Goal: Task Accomplishment & Management: Complete application form

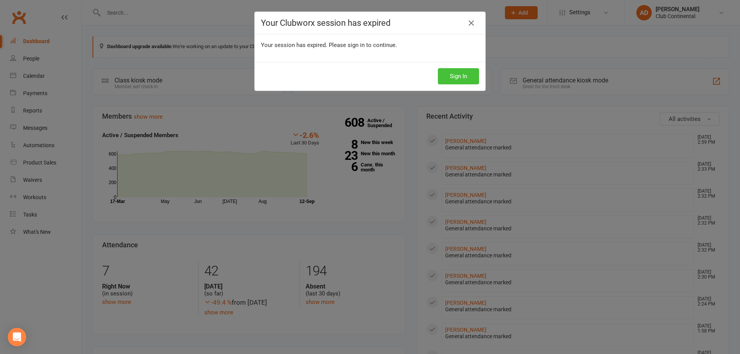
click at [470, 73] on button "Sign In" at bounding box center [458, 76] width 41 height 16
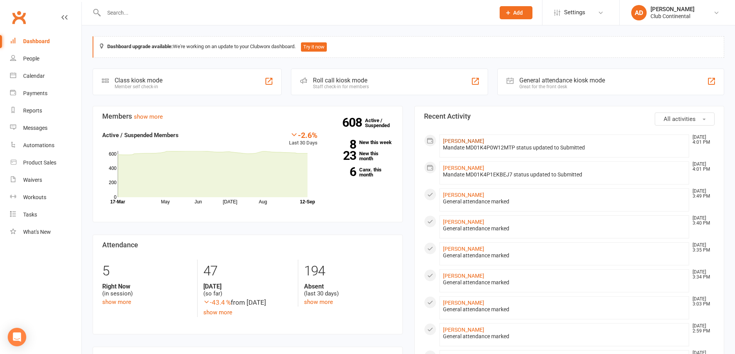
scroll to position [39, 0]
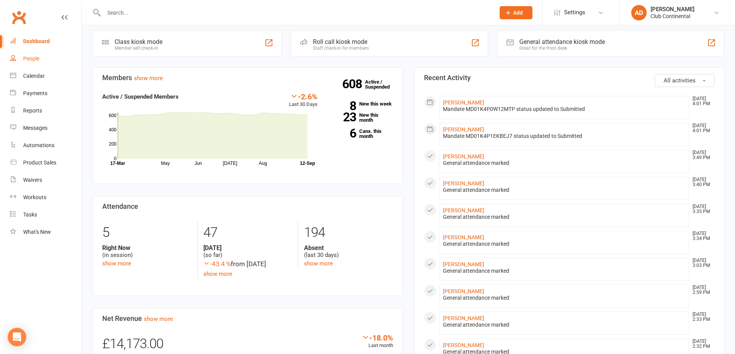
click at [45, 56] on link "People" at bounding box center [45, 58] width 71 height 17
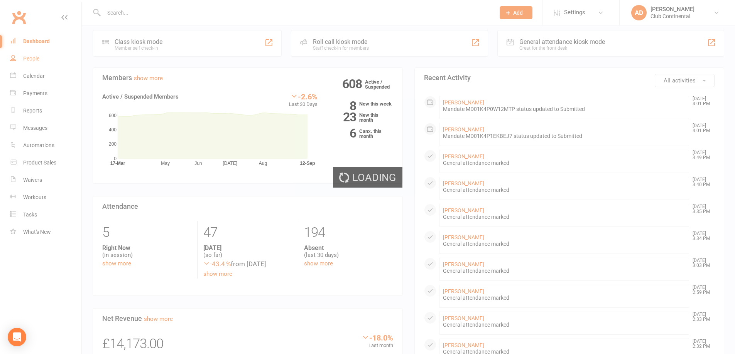
select select "100"
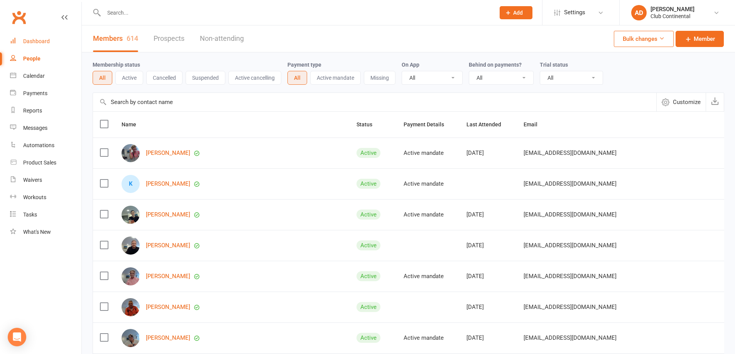
click at [41, 47] on link "Dashboard" at bounding box center [45, 41] width 71 height 17
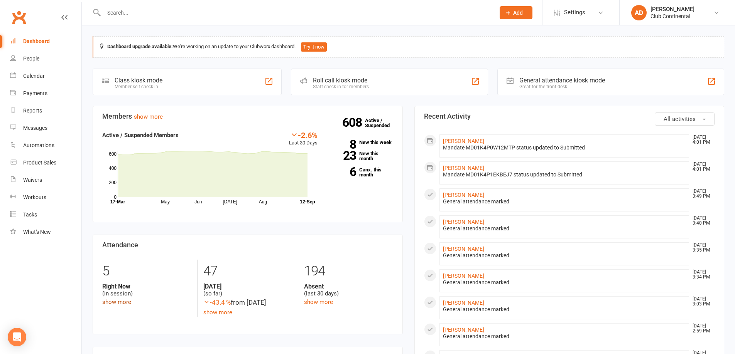
click at [118, 304] on link "show more" at bounding box center [116, 302] width 29 height 7
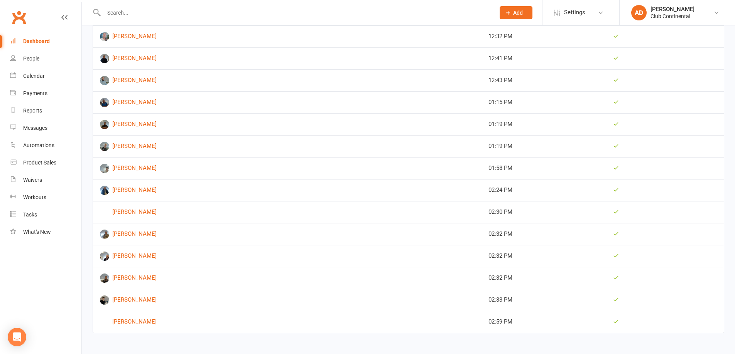
scroll to position [1047, 0]
click at [42, 37] on link "Dashboard" at bounding box center [45, 41] width 71 height 17
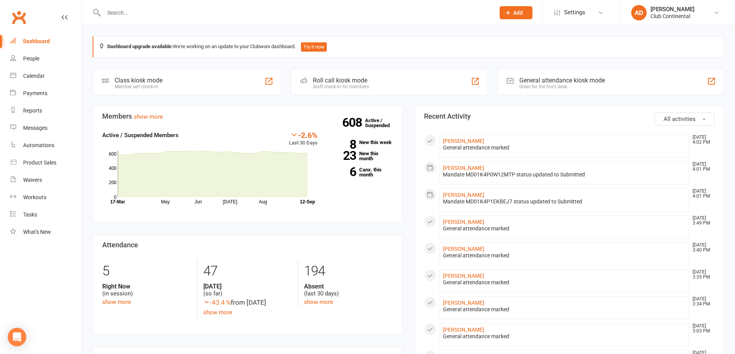
click at [663, 115] on button "All activities" at bounding box center [684, 119] width 60 height 13
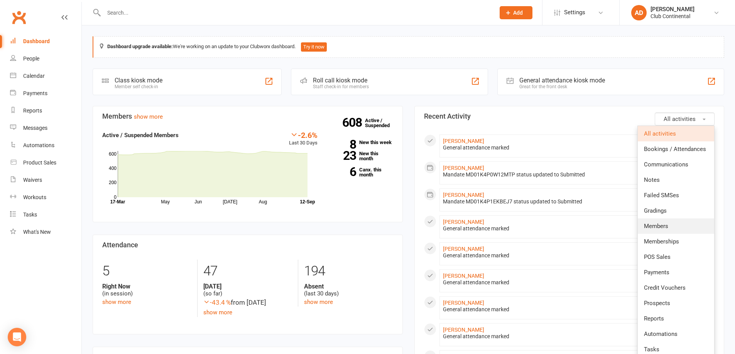
click at [682, 225] on link "Members" at bounding box center [675, 226] width 76 height 15
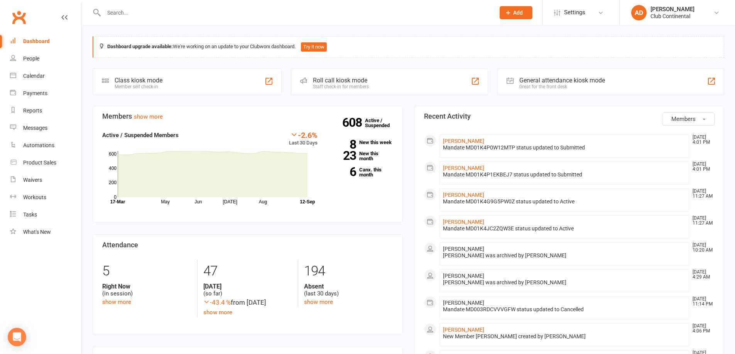
click at [690, 118] on span "Members" at bounding box center [683, 119] width 24 height 7
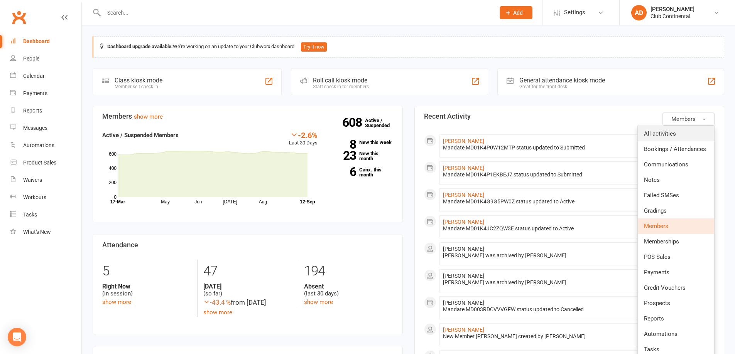
click at [675, 130] on link "All activities" at bounding box center [675, 133] width 76 height 15
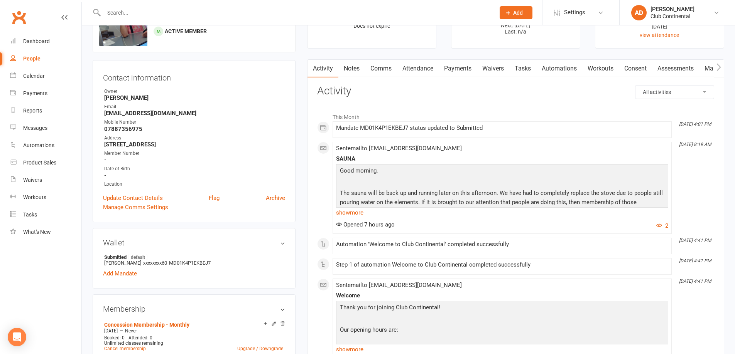
scroll to position [39, 0]
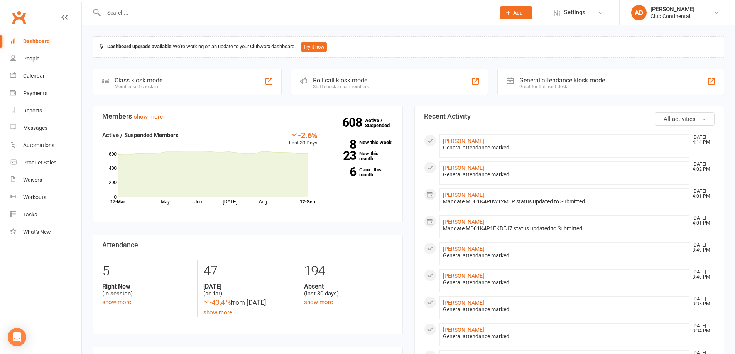
drag, startPoint x: 83, startPoint y: 27, endPoint x: 670, endPoint y: 111, distance: 593.3
click at [674, 115] on button "All activities" at bounding box center [684, 119] width 60 height 13
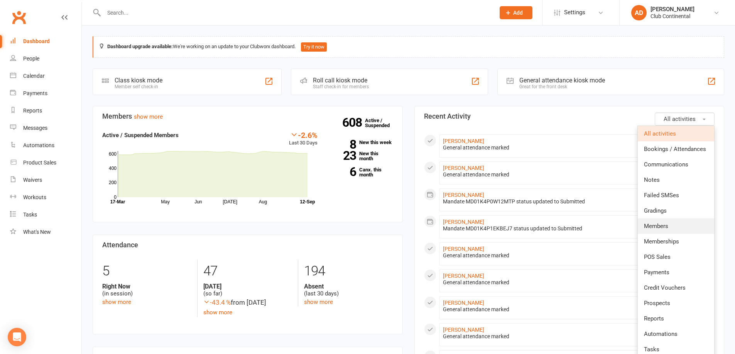
click at [663, 222] on link "Members" at bounding box center [675, 226] width 76 height 15
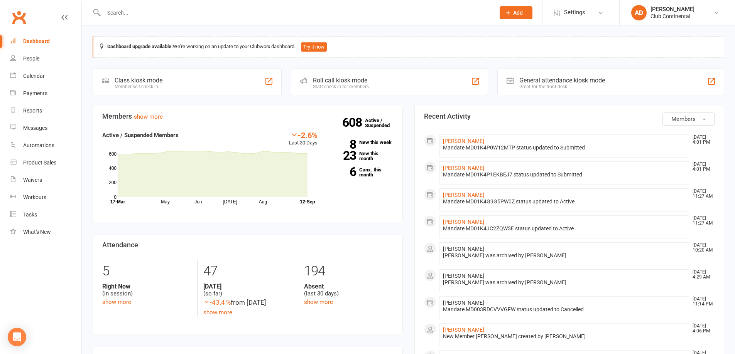
click at [699, 123] on button "Members" at bounding box center [688, 119] width 52 height 13
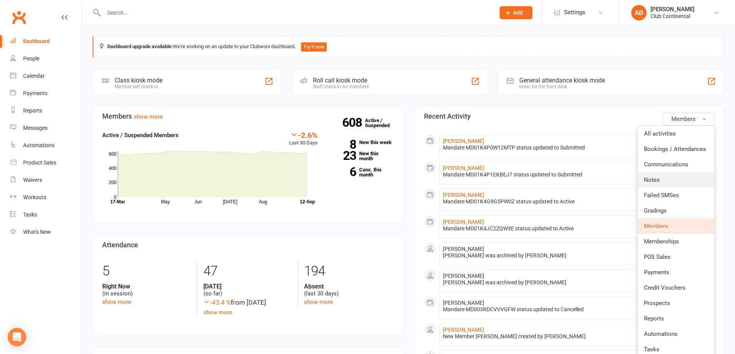
click at [695, 180] on link "Notes" at bounding box center [675, 179] width 76 height 15
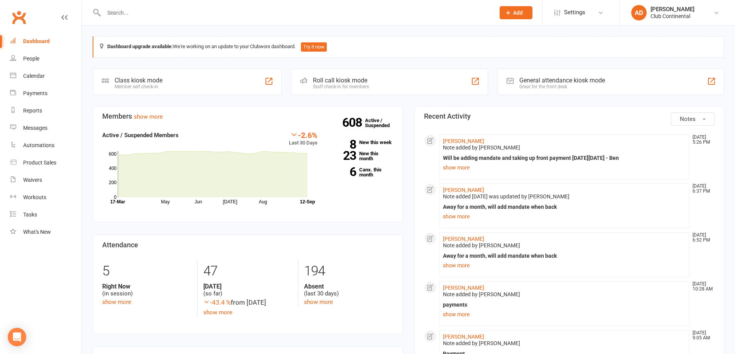
click at [705, 115] on button "Notes" at bounding box center [693, 119] width 44 height 13
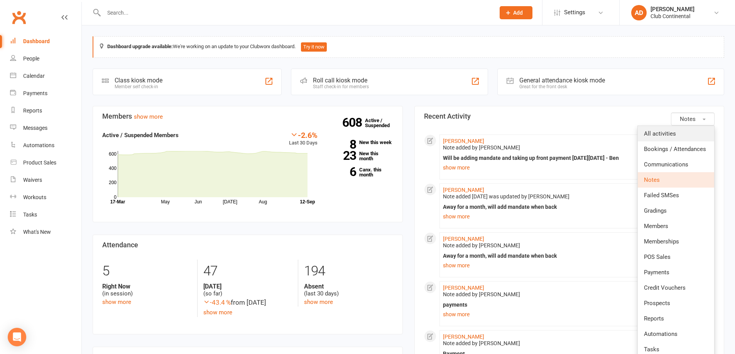
click at [687, 130] on link "All activities" at bounding box center [675, 133] width 76 height 15
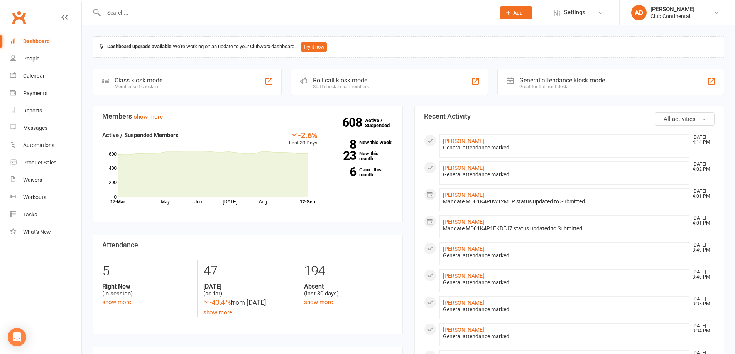
drag, startPoint x: 83, startPoint y: 26, endPoint x: 88, endPoint y: 28, distance: 5.4
drag, startPoint x: 87, startPoint y: 28, endPoint x: 83, endPoint y: 30, distance: 4.3
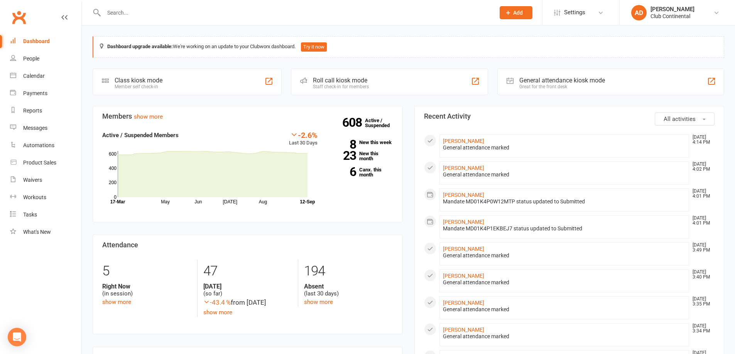
click at [33, 128] on div "Messages" at bounding box center [35, 128] width 24 height 6
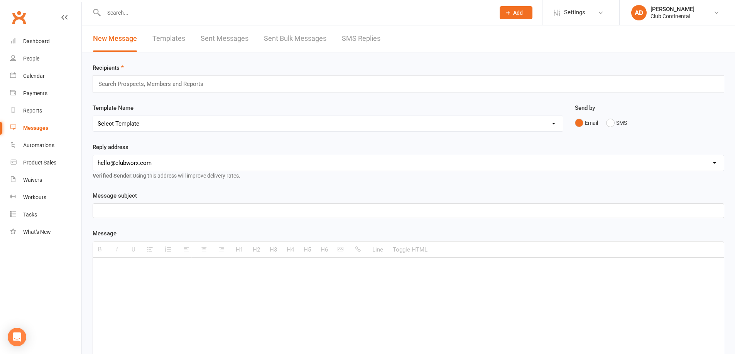
click at [137, 83] on input "text" at bounding box center [154, 84] width 113 height 10
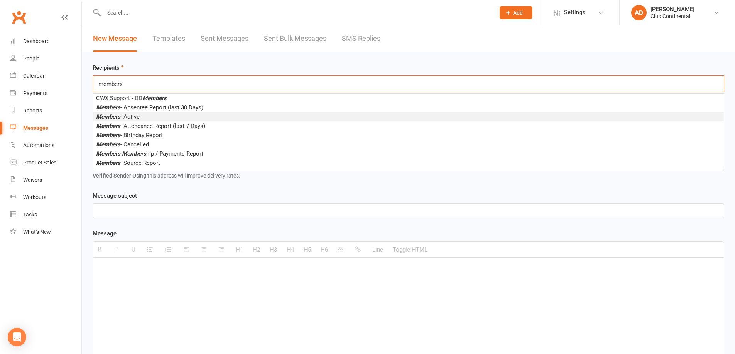
type input "members"
click at [121, 115] on span "Members - Active" at bounding box center [118, 116] width 44 height 7
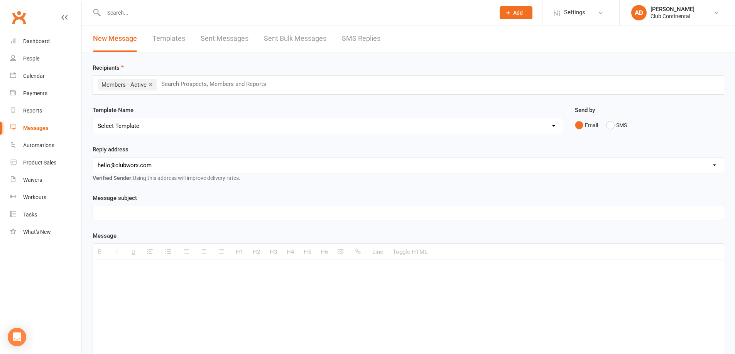
click at [117, 213] on p at bounding box center [408, 213] width 621 height 9
click at [104, 271] on p at bounding box center [408, 271] width 621 height 9
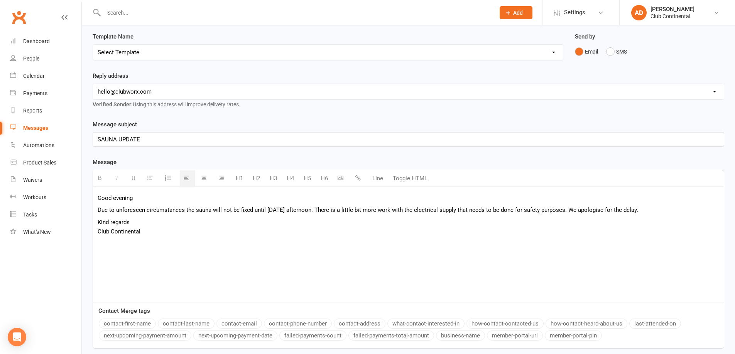
scroll to position [137, 0]
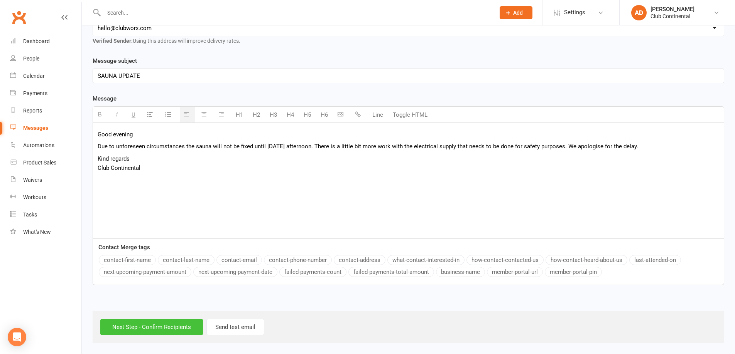
click at [171, 324] on input "Next Step - Confirm Recipients" at bounding box center [151, 327] width 103 height 16
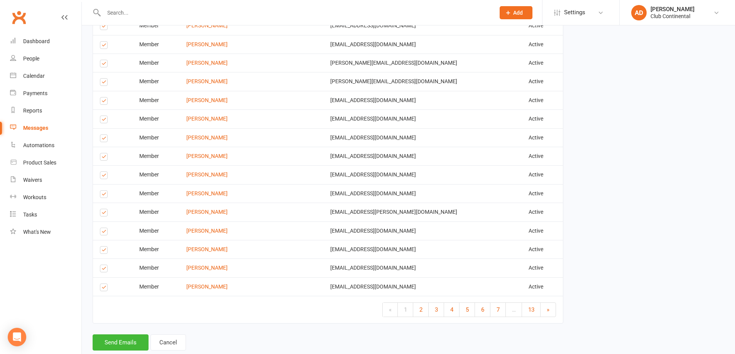
scroll to position [929, 0]
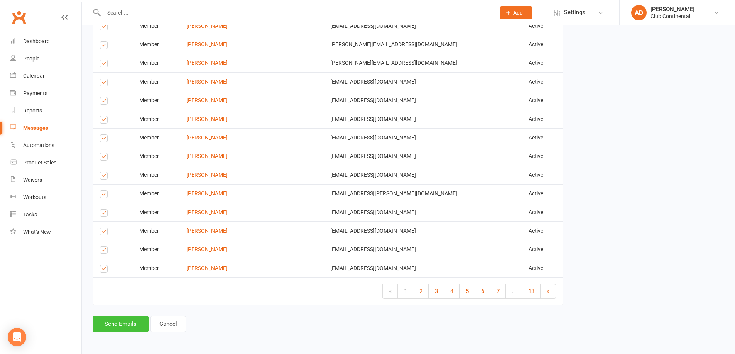
click at [114, 324] on button "Send Emails" at bounding box center [121, 324] width 56 height 16
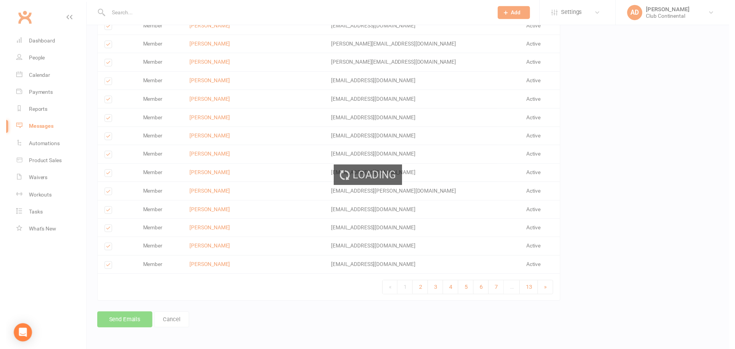
scroll to position [925, 0]
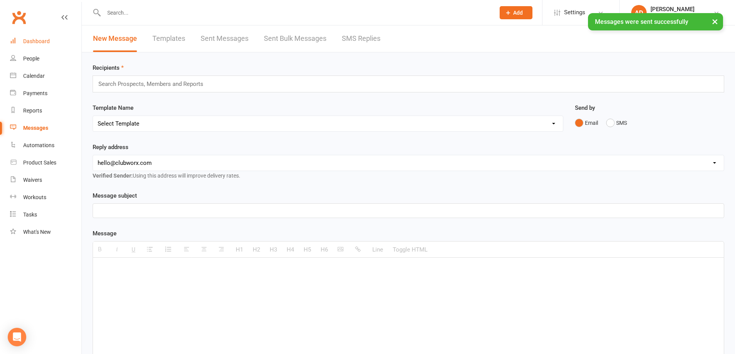
click at [45, 40] on div "Dashboard" at bounding box center [36, 41] width 27 height 6
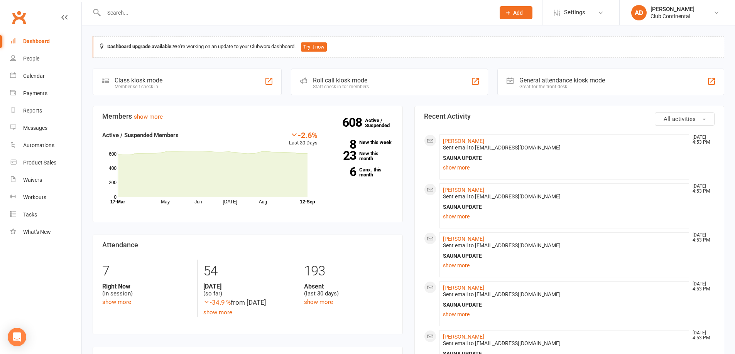
click at [529, 10] on button "Add" at bounding box center [515, 12] width 33 height 13
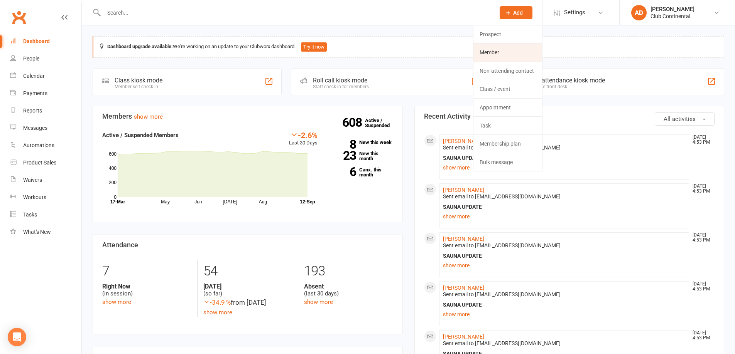
click at [507, 53] on link "Member" at bounding box center [507, 53] width 69 height 18
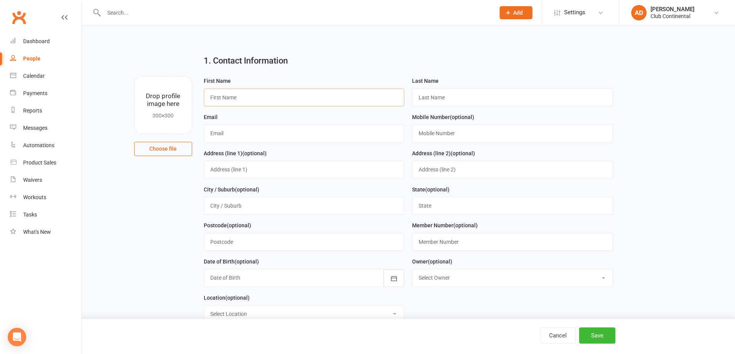
click at [324, 98] on input "text" at bounding box center [304, 98] width 201 height 18
type input "Ella"
click at [419, 106] on input "text" at bounding box center [512, 98] width 201 height 18
type input "Meredith"
click at [363, 128] on input "text" at bounding box center [304, 134] width 201 height 18
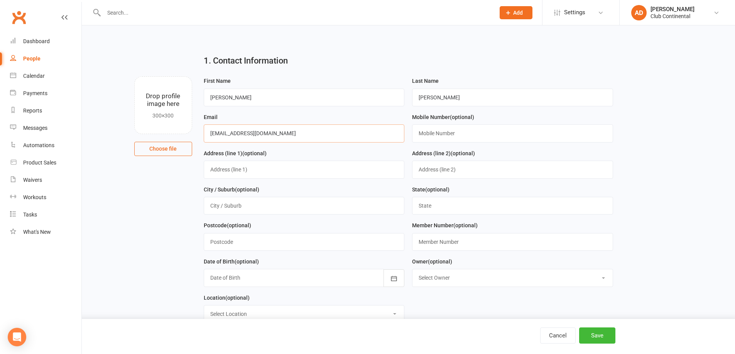
type input "[EMAIL_ADDRESS][DOMAIN_NAME]"
click at [434, 138] on input "text" at bounding box center [512, 134] width 201 height 18
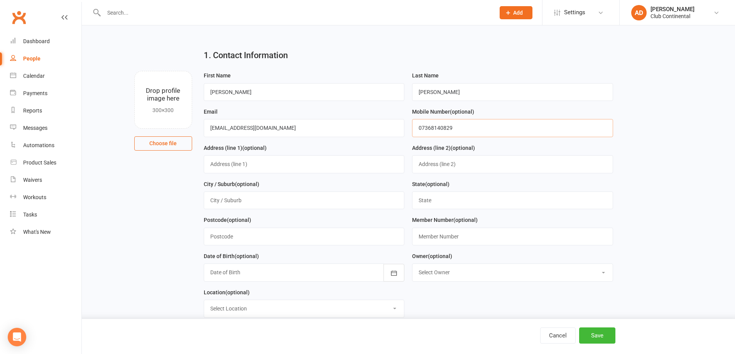
scroll to position [77, 0]
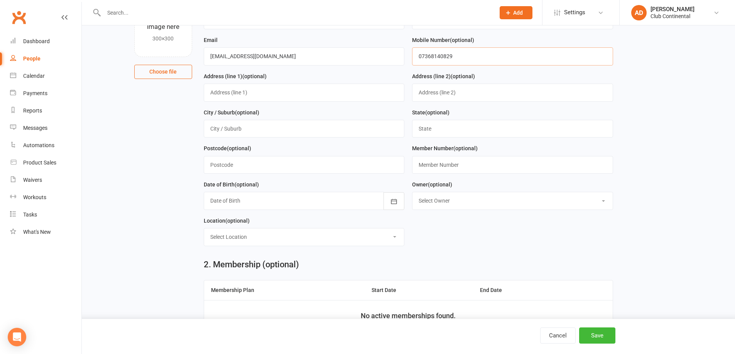
type input "07368140829"
click at [305, 101] on input "text" at bounding box center [304, 93] width 201 height 18
type input "12 Stout Close"
click at [311, 163] on input "text" at bounding box center [304, 165] width 201 height 18
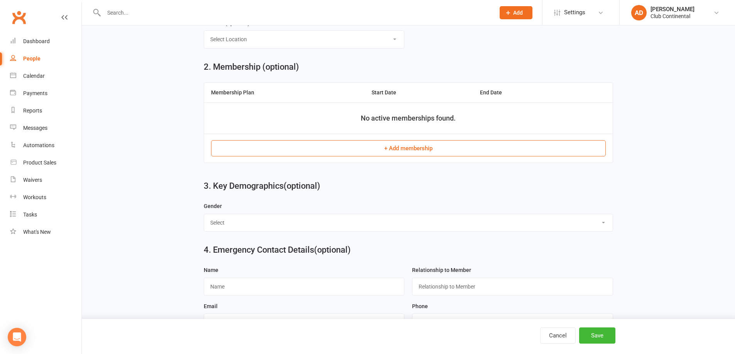
scroll to position [308, 0]
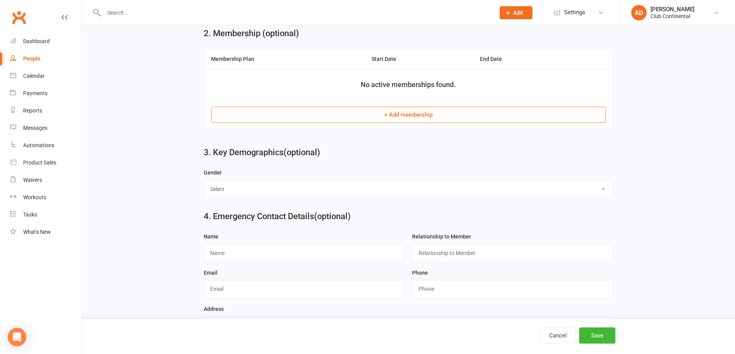
type input "pl3 6ly"
click at [407, 123] on button "+ Add membership" at bounding box center [408, 115] width 394 height 16
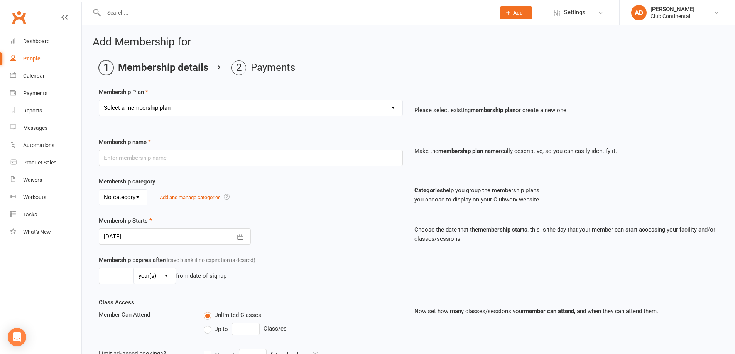
click at [228, 101] on select "Select a membership plan Create new Membership Plan Single Membership - Monthly…" at bounding box center [250, 107] width 303 height 15
select select "3"
click at [99, 100] on select "Select a membership plan Create new Membership Plan Single Membership - Monthly…" at bounding box center [250, 107] width 303 height 15
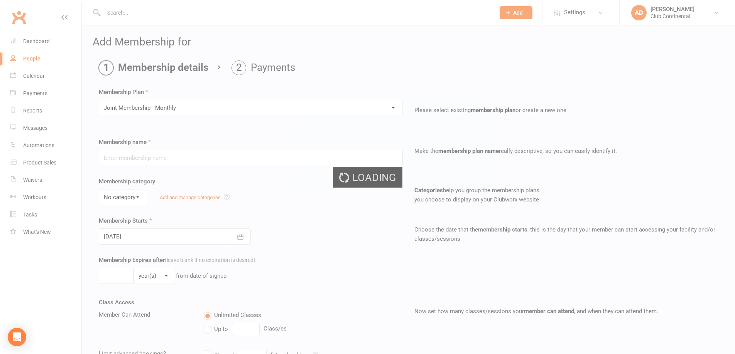
type input "Joint Membership - Monthly"
select select "0"
type input "0"
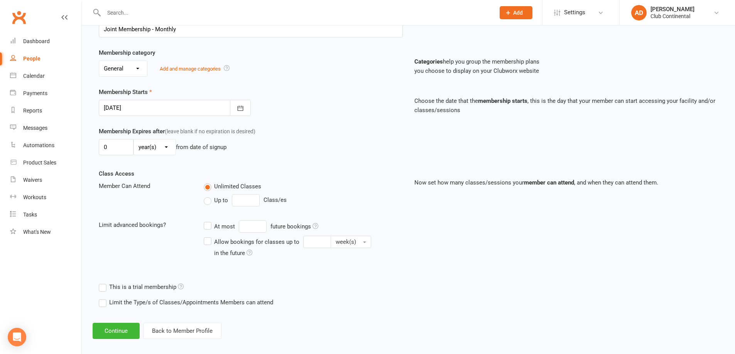
scroll to position [136, 0]
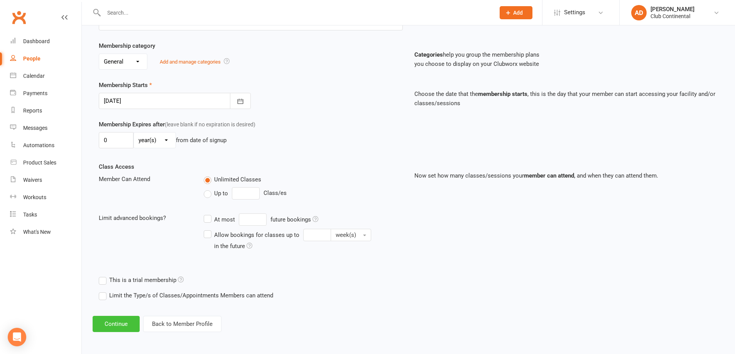
click at [111, 320] on button "Continue" at bounding box center [116, 324] width 47 height 16
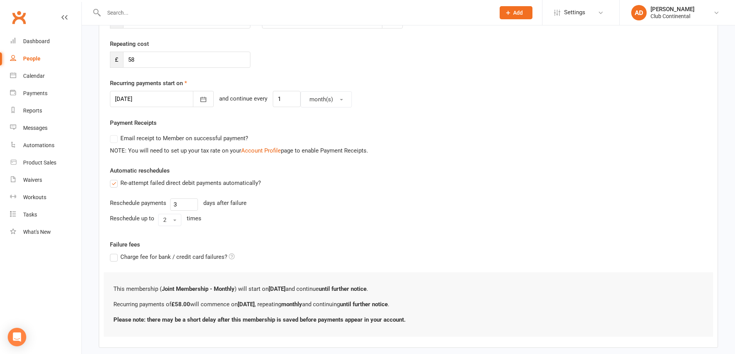
scroll to position [0, 0]
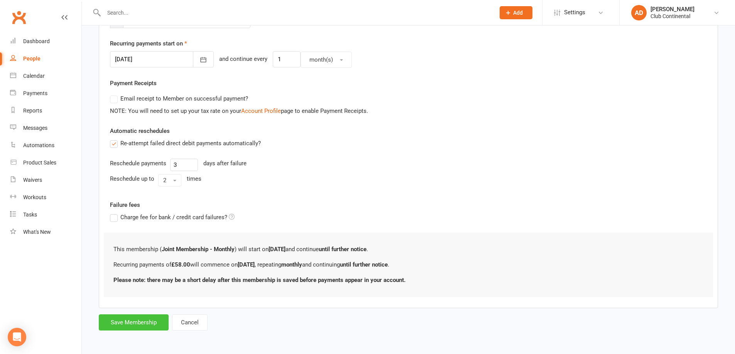
click at [135, 330] on button "Save Membership" at bounding box center [134, 323] width 70 height 16
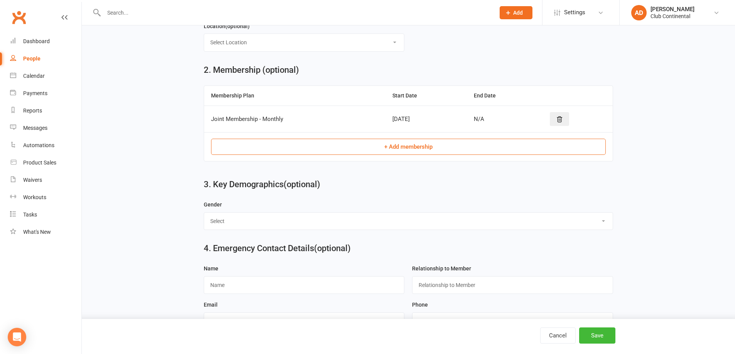
scroll to position [217, 0]
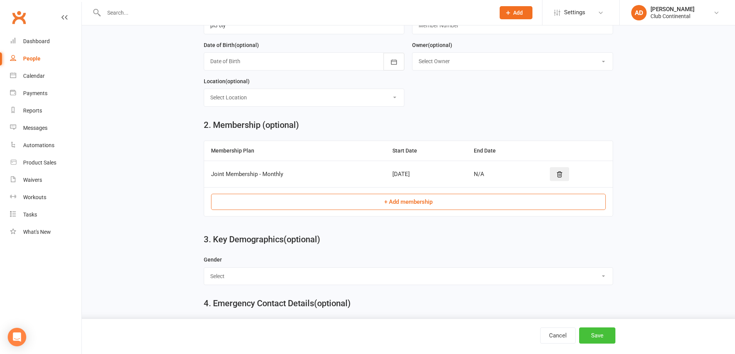
click at [595, 339] on button "Save" at bounding box center [597, 336] width 36 height 16
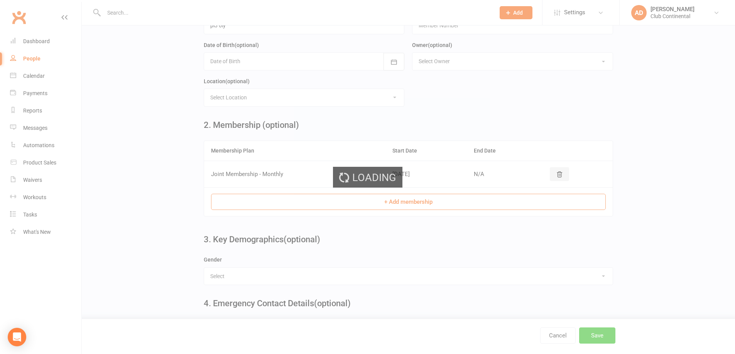
scroll to position [0, 0]
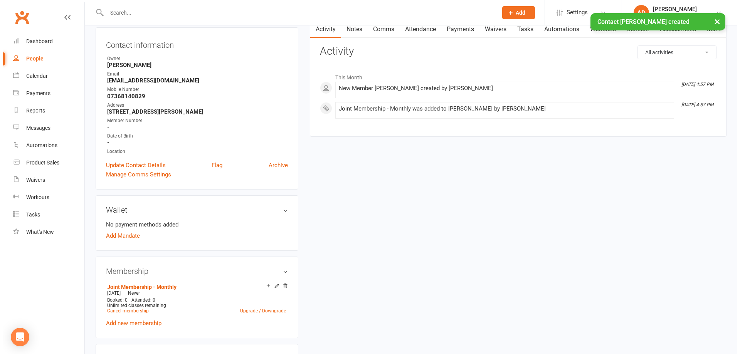
scroll to position [77, 0]
click at [123, 236] on link "Add Mandate" at bounding box center [120, 236] width 34 height 9
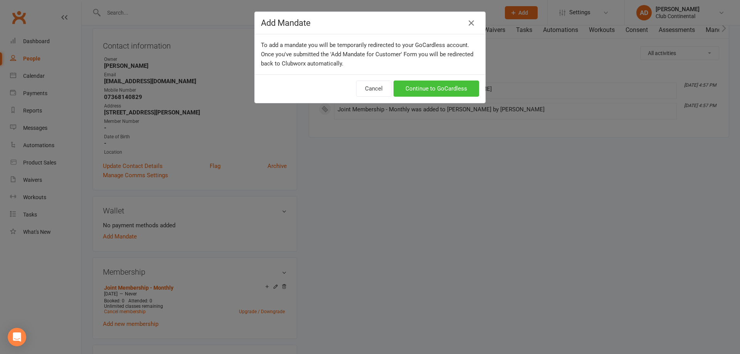
click at [432, 91] on link "Continue to GoCardless" at bounding box center [437, 89] width 86 height 16
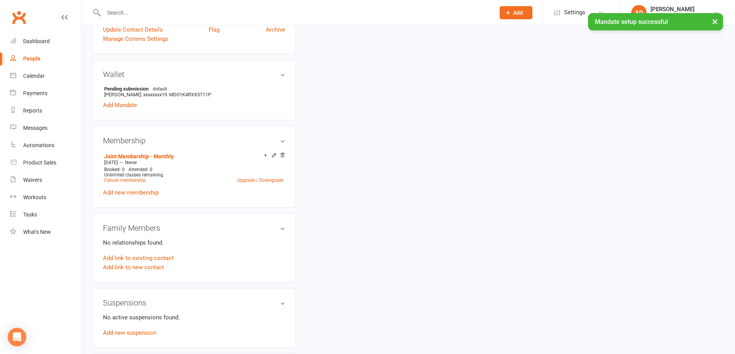
scroll to position [231, 0]
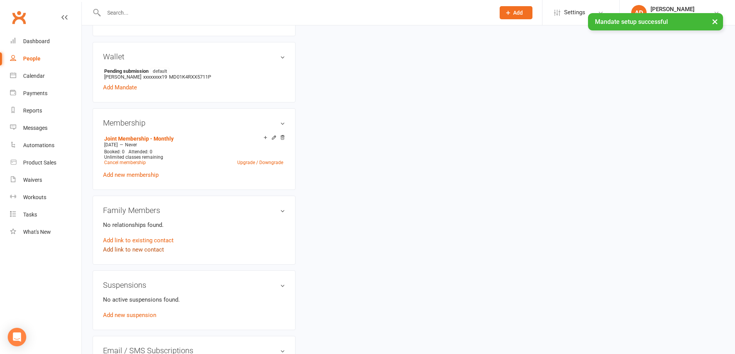
click at [148, 248] on link "Add link to new contact" at bounding box center [133, 249] width 61 height 9
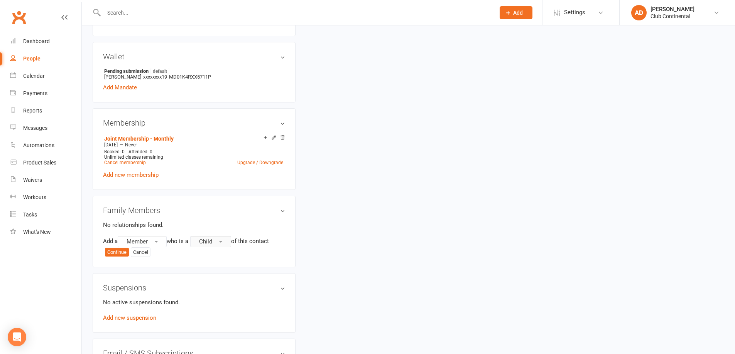
click at [230, 242] on button "Child" at bounding box center [210, 242] width 41 height 12
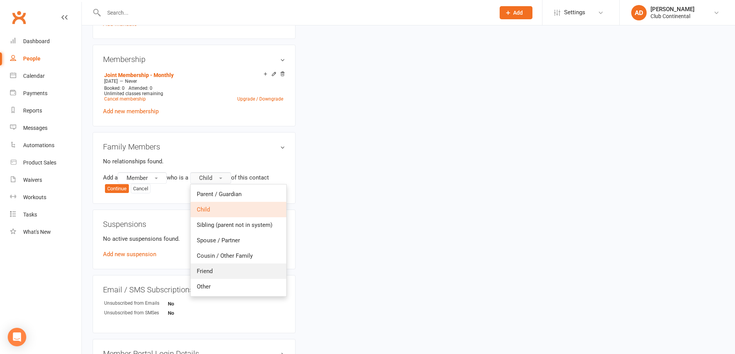
scroll to position [308, 0]
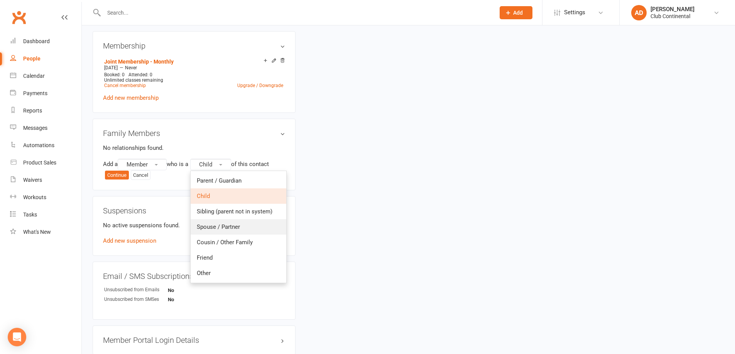
click at [237, 227] on span "Spouse / Partner" at bounding box center [218, 227] width 43 height 7
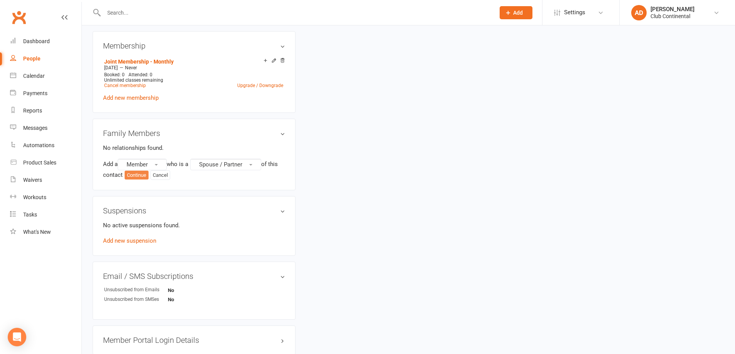
click at [135, 177] on button "Continue" at bounding box center [137, 175] width 24 height 9
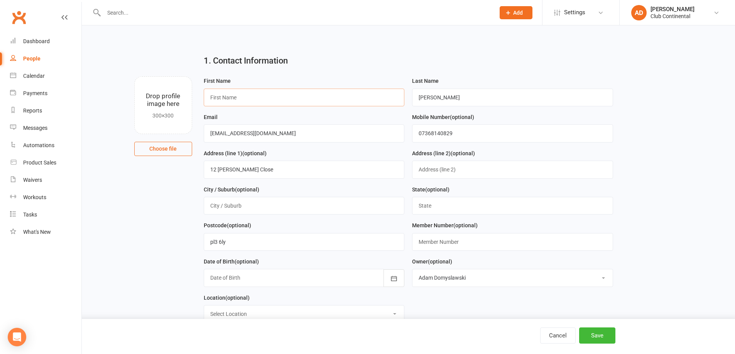
click at [244, 101] on input "text" at bounding box center [304, 98] width 201 height 18
type input "Sam"
click at [475, 98] on input "Meredith" at bounding box center [512, 98] width 201 height 18
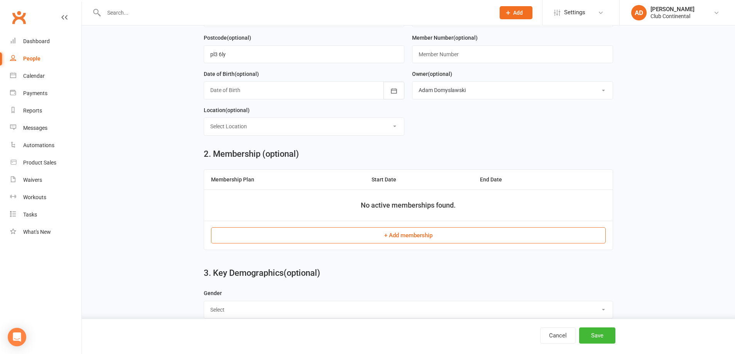
scroll to position [270, 0]
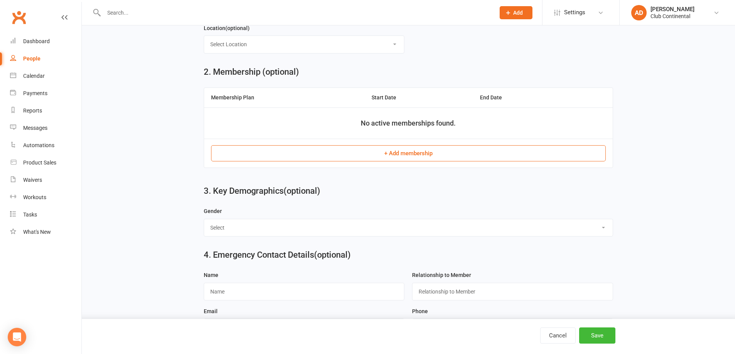
type input "Edgecombe"
click at [425, 155] on button "+ Add membership" at bounding box center [408, 153] width 394 height 16
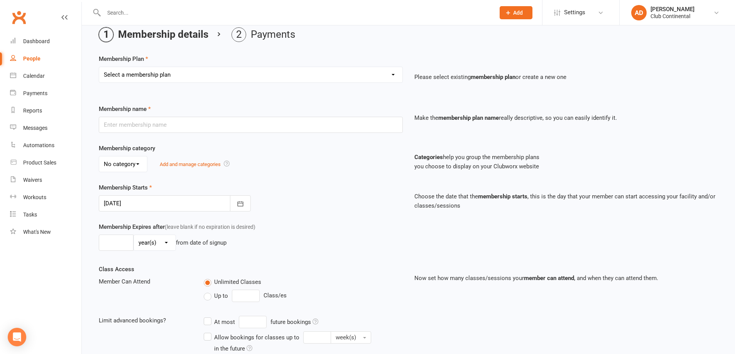
scroll to position [34, 0]
click at [248, 73] on select "Select a membership plan Create new Membership Plan Single Membership - Monthly…" at bounding box center [250, 74] width 303 height 15
select select "3"
click at [99, 67] on select "Select a membership plan Create new Membership Plan Single Membership - Monthly…" at bounding box center [250, 74] width 303 height 15
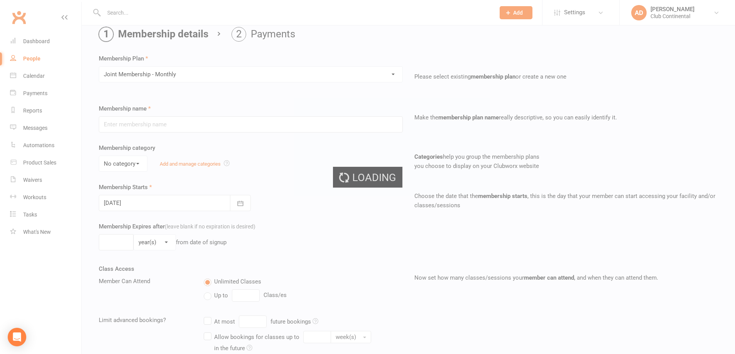
type input "Joint Membership - Monthly"
select select "0"
type input "0"
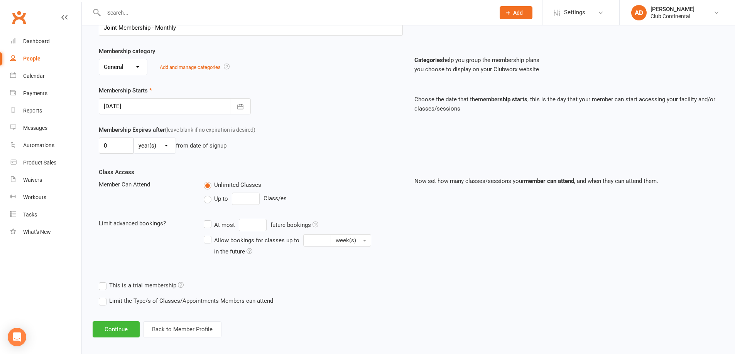
scroll to position [136, 0]
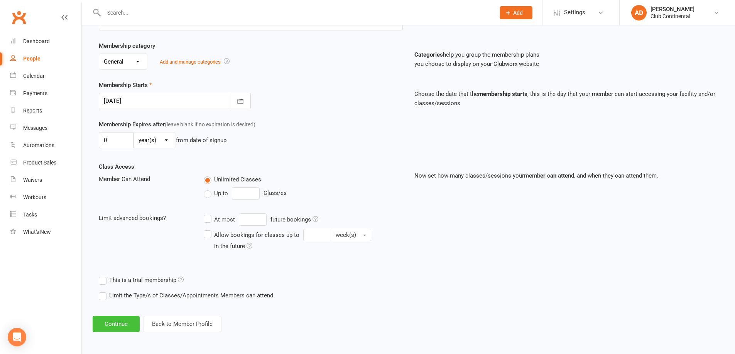
click at [124, 322] on button "Continue" at bounding box center [116, 324] width 47 height 16
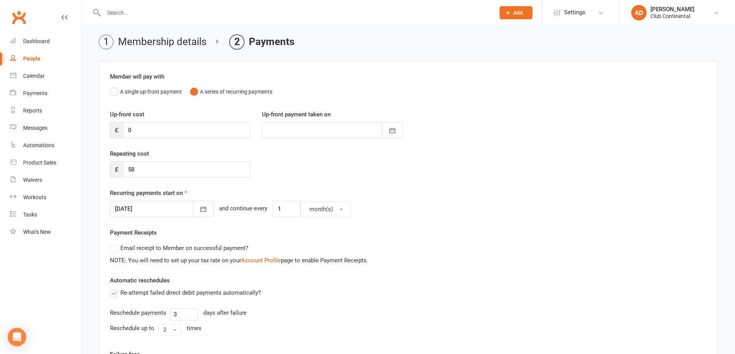
scroll to position [39, 0]
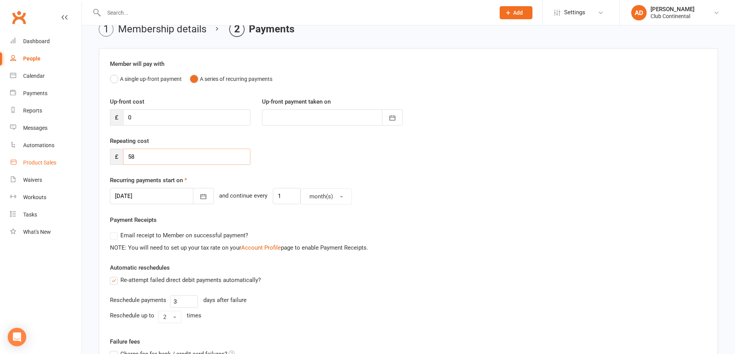
drag, startPoint x: 165, startPoint y: 158, endPoint x: 12, endPoint y: 158, distance: 153.1
click at [12, 158] on ui-view "Prospect Member Non-attending contact Class / event Appointment Task Membership…" at bounding box center [367, 221] width 735 height 517
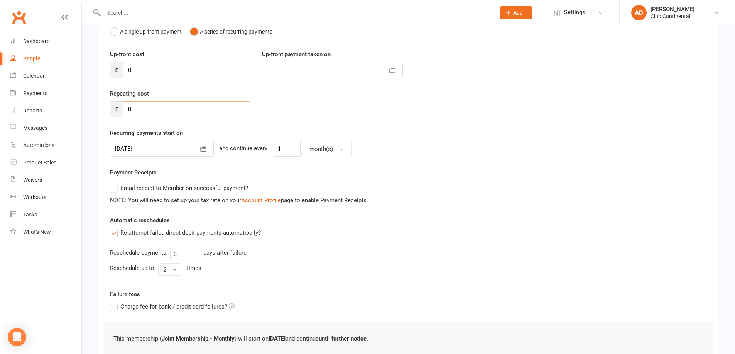
scroll to position [145, 0]
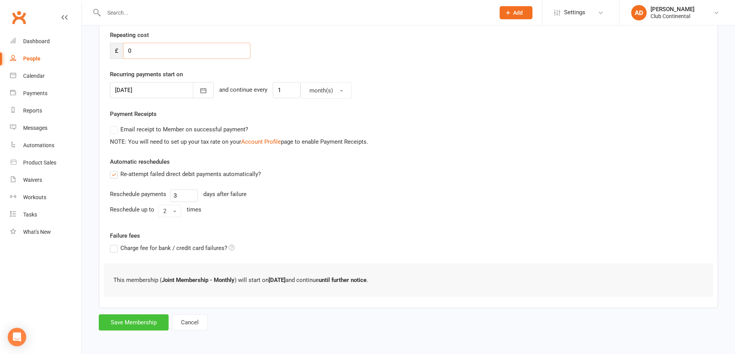
type input "0"
click at [116, 326] on button "Save Membership" at bounding box center [134, 323] width 70 height 16
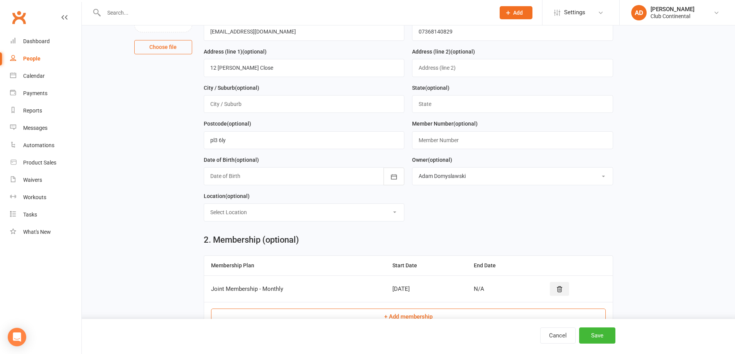
scroll to position [101, 0]
click at [602, 338] on button "Save" at bounding box center [597, 336] width 36 height 16
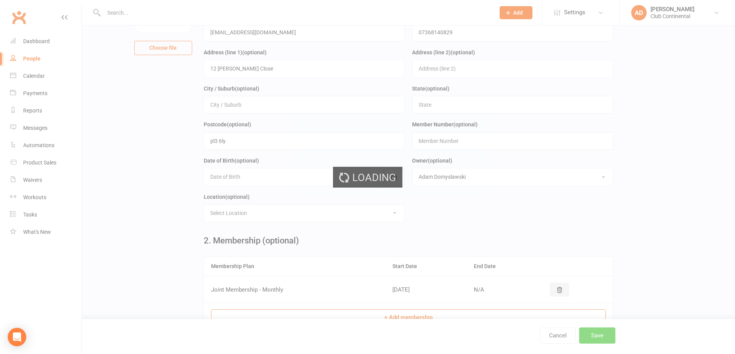
scroll to position [0, 0]
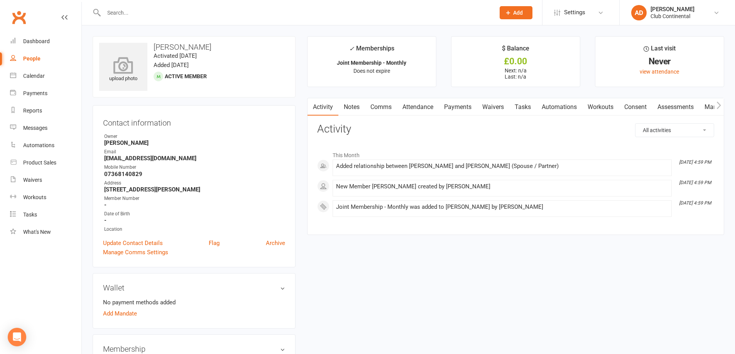
click at [142, 82] on div "upload photo" at bounding box center [123, 69] width 48 height 25
click at [52, 45] on link "Dashboard" at bounding box center [45, 41] width 71 height 17
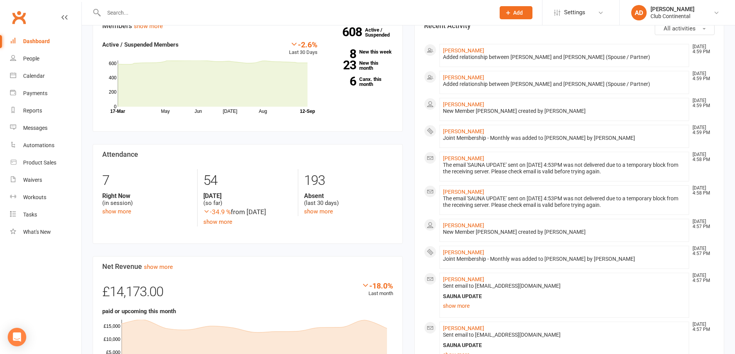
scroll to position [77, 0]
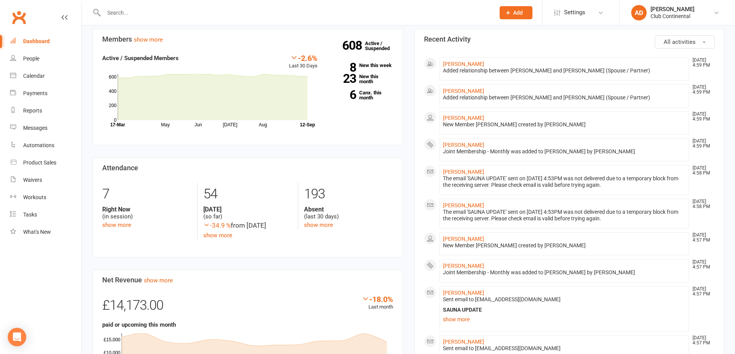
click at [461, 86] on li "Ella Meredith Sep 12, 4:59 PM Added relationship between Ella Meredith and Sam …" at bounding box center [564, 95] width 250 height 23
click at [464, 90] on link "[PERSON_NAME]" at bounding box center [463, 91] width 41 height 6
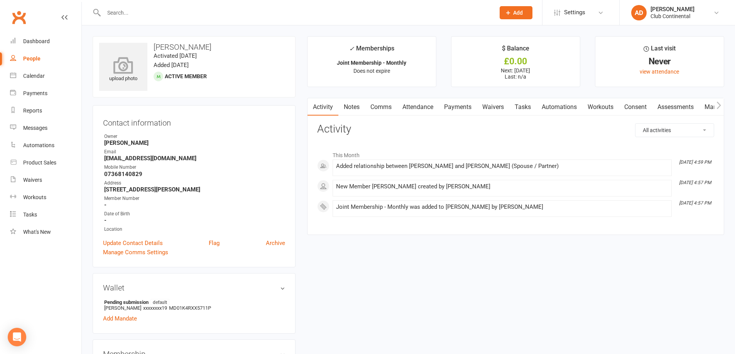
click at [113, 57] on icon at bounding box center [123, 65] width 53 height 17
click at [42, 43] on div "Dashboard" at bounding box center [36, 41] width 27 height 6
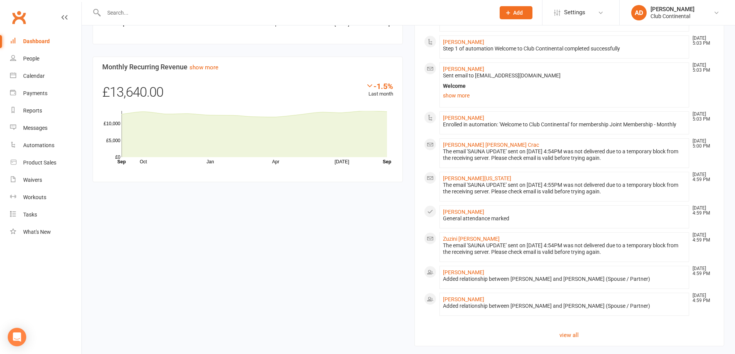
scroll to position [461, 0]
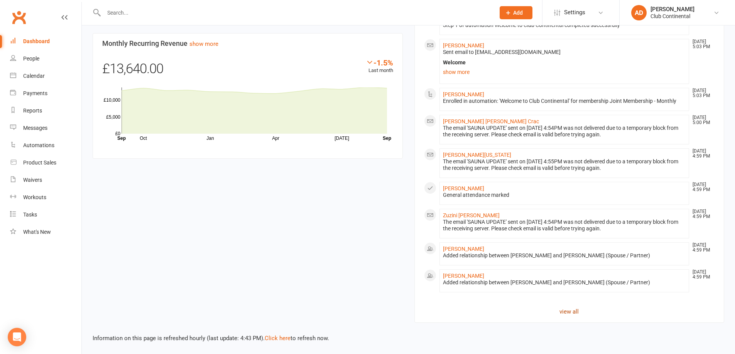
click at [573, 308] on link "view all" at bounding box center [569, 311] width 291 height 9
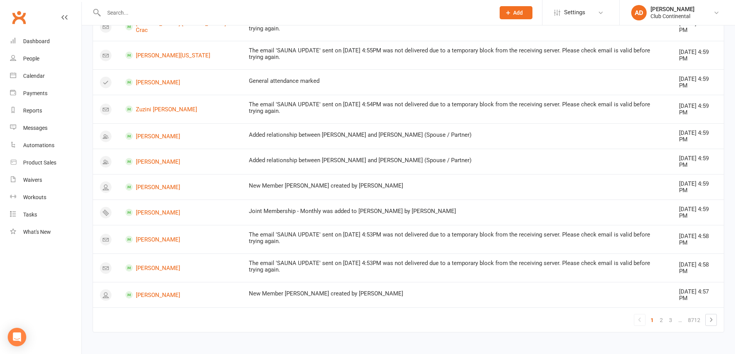
scroll to position [693, 0]
click at [709, 320] on icon at bounding box center [710, 319] width 9 height 9
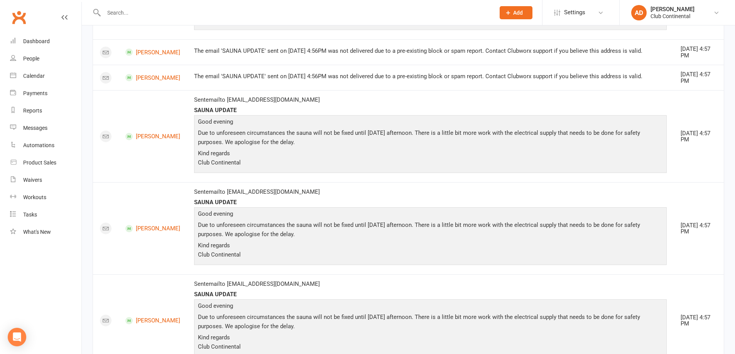
scroll to position [1794, 0]
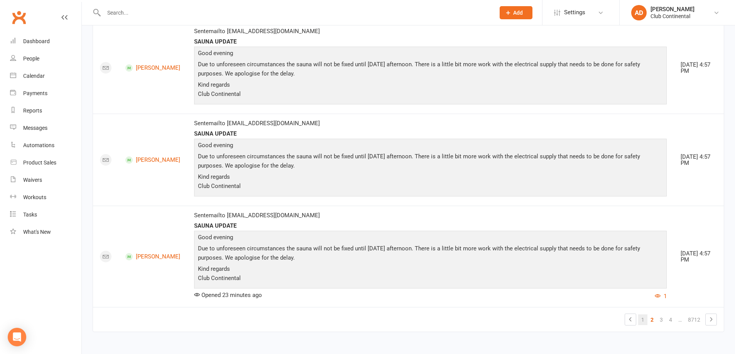
click at [643, 319] on link "1" at bounding box center [642, 320] width 9 height 11
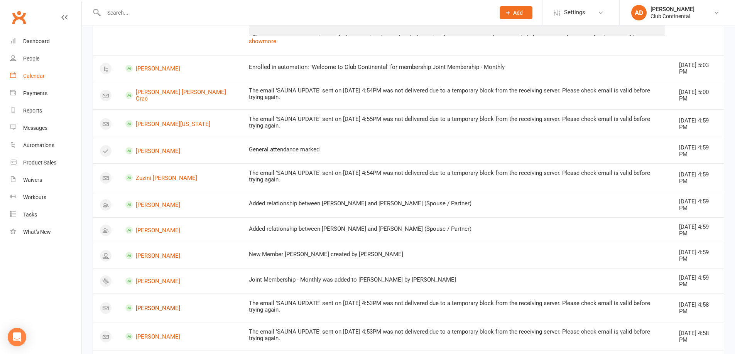
scroll to position [616, 0]
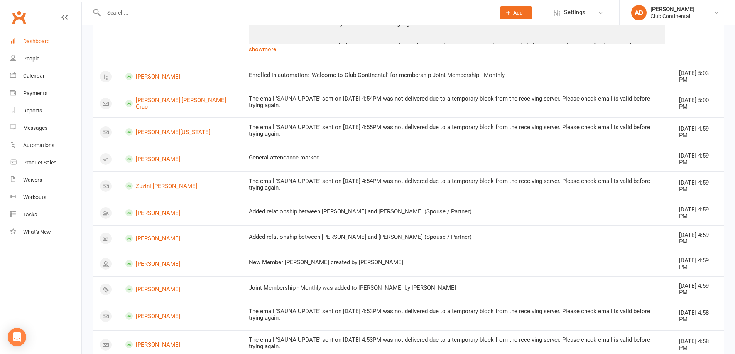
click at [49, 46] on link "Dashboard" at bounding box center [45, 41] width 71 height 17
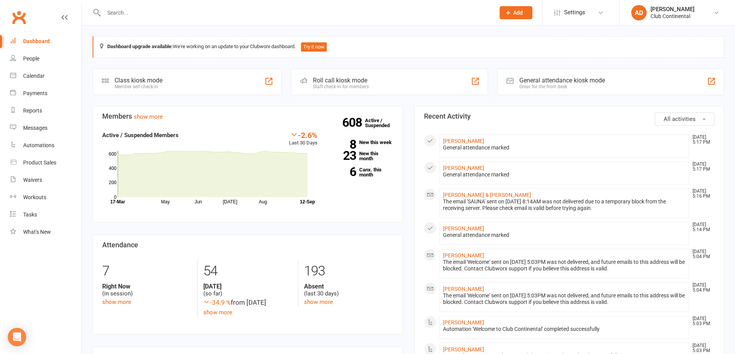
click at [694, 117] on span "All activities" at bounding box center [679, 119] width 32 height 7
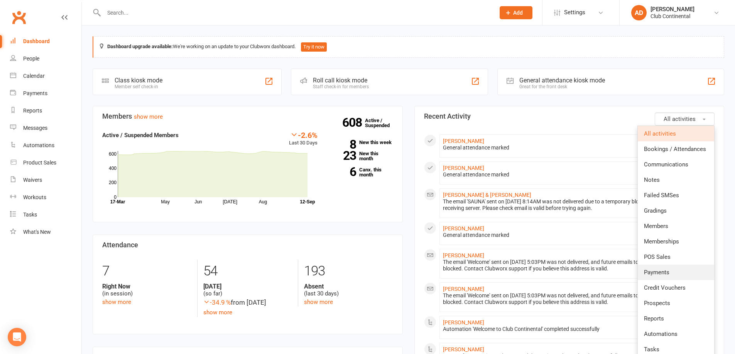
click at [661, 269] on span "Payments" at bounding box center [656, 272] width 25 height 7
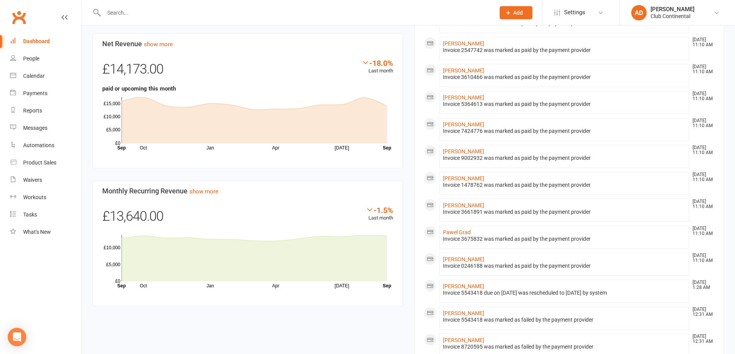
scroll to position [378, 0]
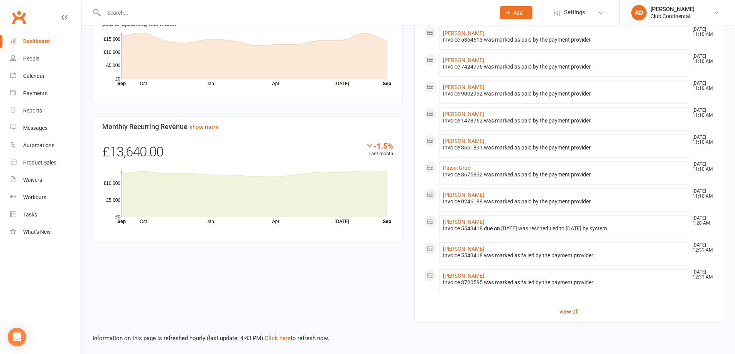
click at [569, 312] on link "view all" at bounding box center [569, 311] width 291 height 9
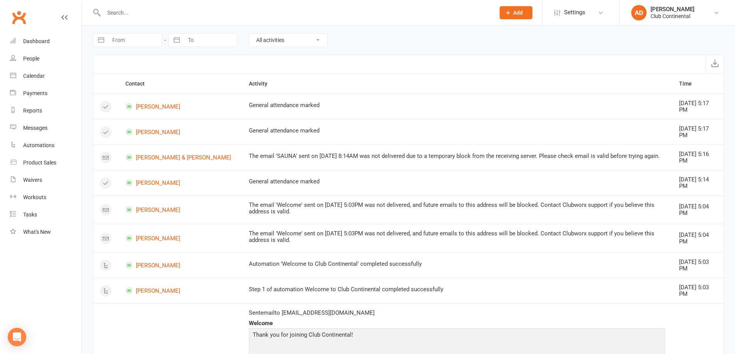
click at [260, 40] on select "All activities Bookings / Attendances Communications Notes Failed SMSes Grading…" at bounding box center [288, 40] width 78 height 13
select select "InvoiceLogEntry"
click at [249, 34] on select "All activities Bookings / Attendances Communications Notes Failed SMSes Grading…" at bounding box center [288, 40] width 78 height 13
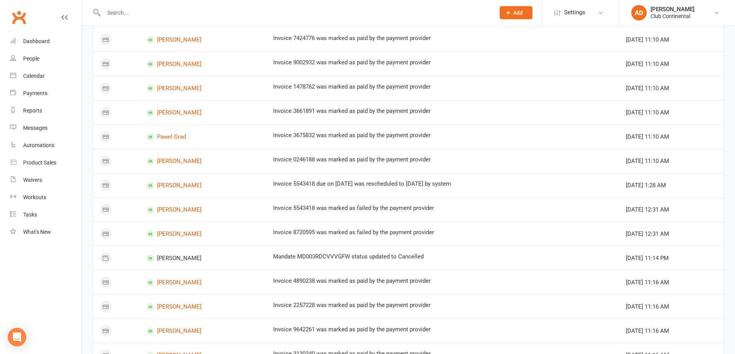
scroll to position [347, 0]
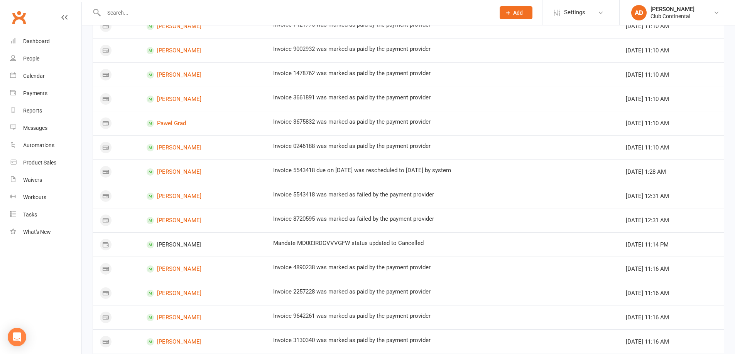
click at [43, 32] on div "Clubworx" at bounding box center [40, 22] width 81 height 29
click at [44, 42] on div "Dashboard" at bounding box center [36, 41] width 27 height 6
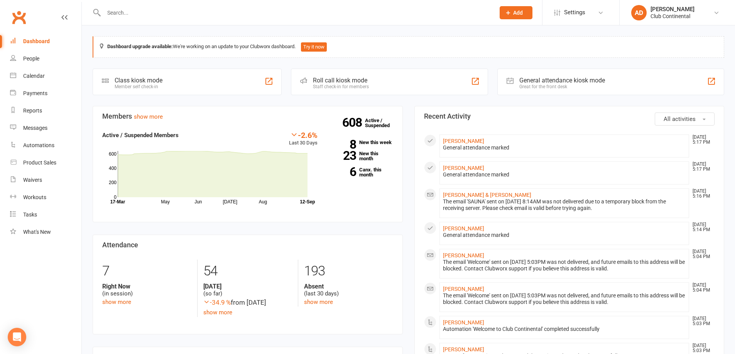
click at [39, 44] on div "Dashboard" at bounding box center [36, 41] width 27 height 6
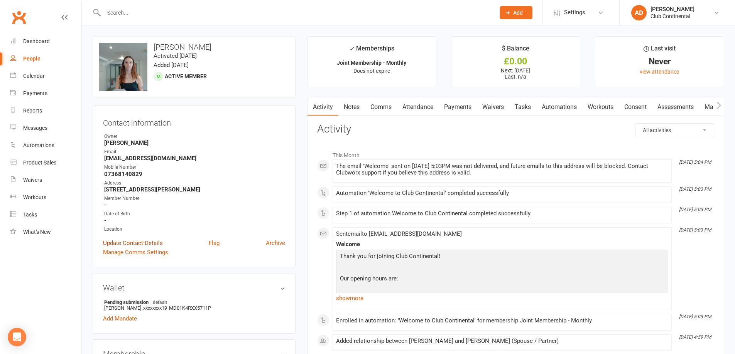
click at [126, 243] on link "Update Contact Details" at bounding box center [133, 243] width 60 height 9
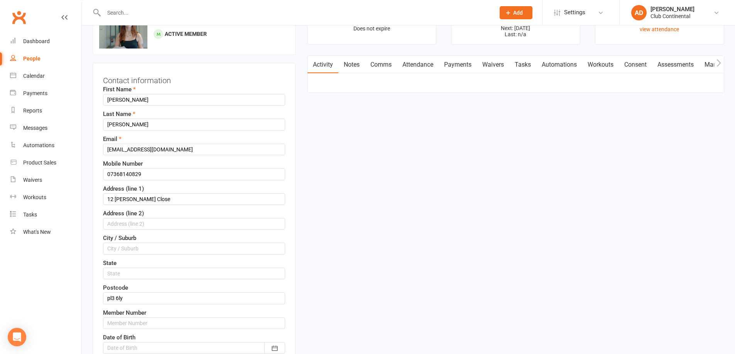
scroll to position [39, 0]
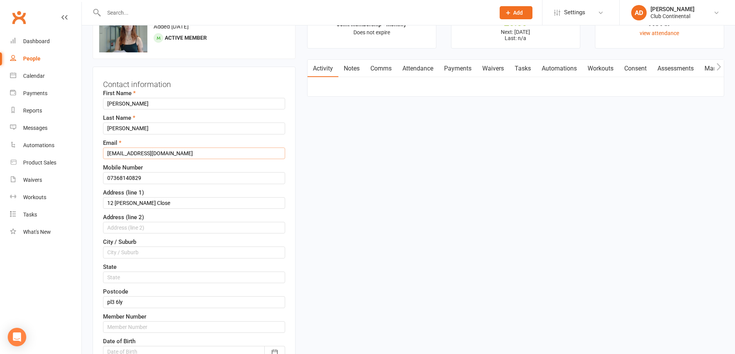
click at [128, 152] on input "[EMAIL_ADDRESS][DOMAIN_NAME]" at bounding box center [194, 154] width 182 height 12
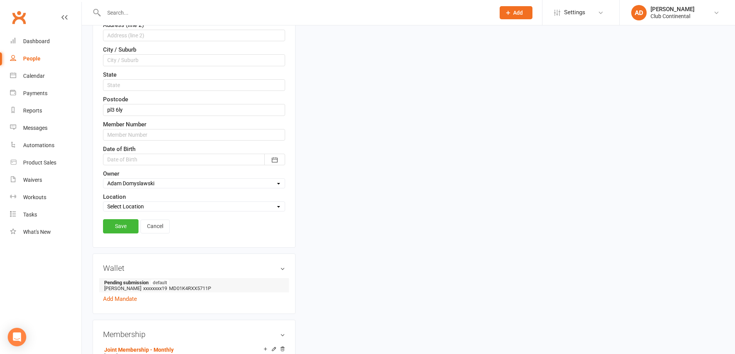
scroll to position [231, 0]
type input "[EMAIL_ADDRESS][DOMAIN_NAME]"
click at [125, 229] on link "Save" at bounding box center [120, 226] width 35 height 14
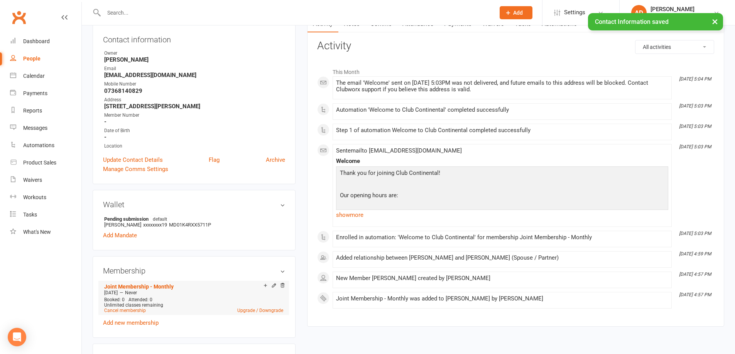
scroll to position [77, 0]
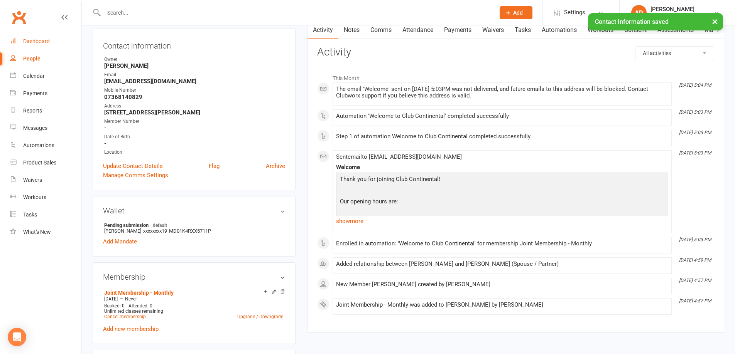
click at [39, 46] on link "Dashboard" at bounding box center [45, 41] width 71 height 17
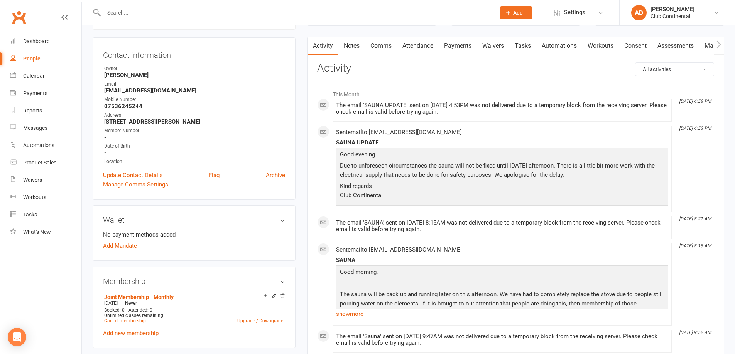
scroll to position [77, 0]
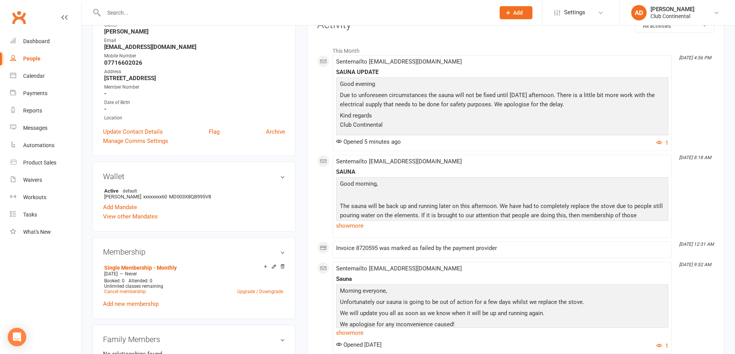
scroll to position [116, 0]
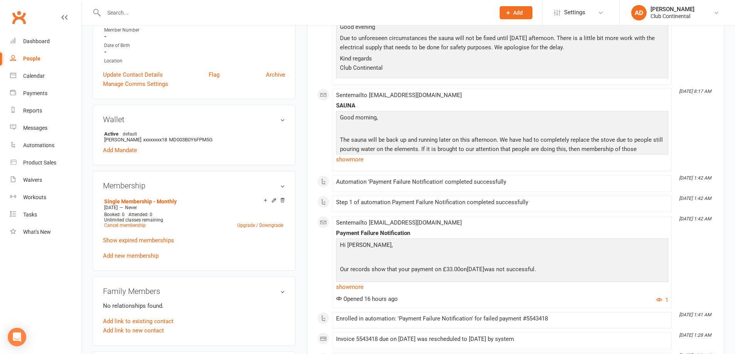
scroll to position [116, 0]
